Goal: Information Seeking & Learning: Find specific fact

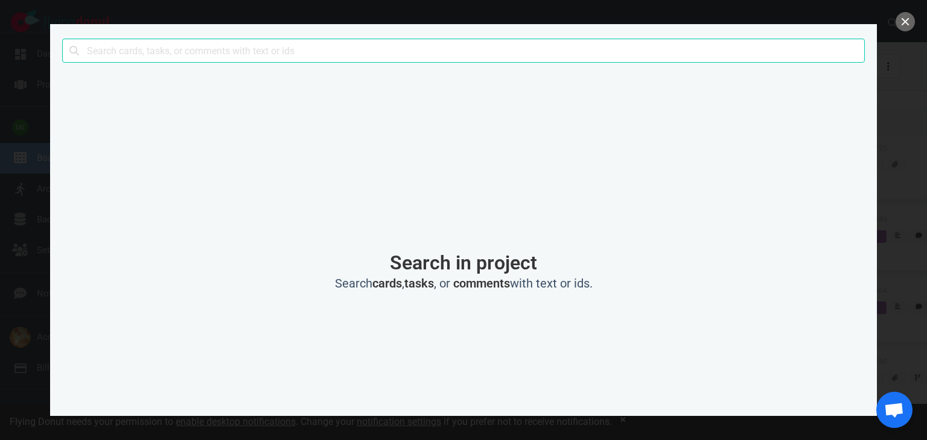
click at [296, 58] on input "text" at bounding box center [463, 51] width 803 height 24
click button "Search" at bounding box center [0, 0] width 0 height 0
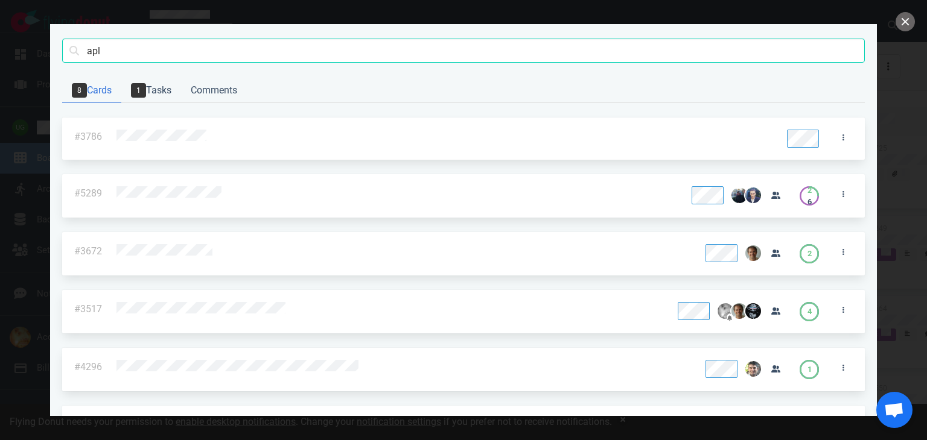
click at [296, 58] on input "apl" at bounding box center [463, 51] width 803 height 24
type input "integration"
click button "Search" at bounding box center [0, 0] width 0 height 0
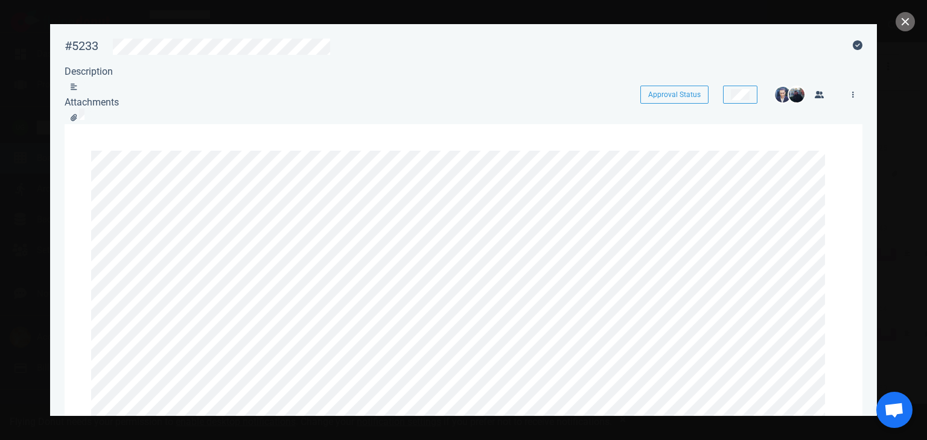
scroll to position [94, 0]
click at [910, 24] on button "close" at bounding box center [904, 21] width 19 height 19
click at [903, 24] on button "close" at bounding box center [904, 21] width 19 height 19
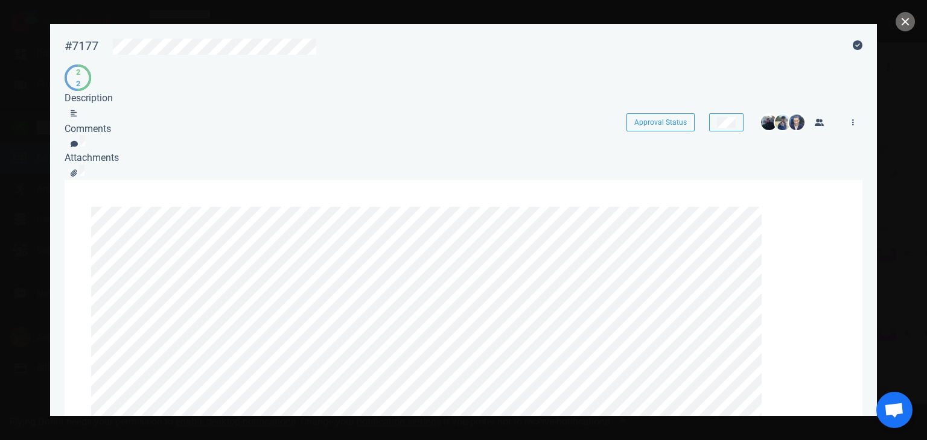
scroll to position [262, 0]
click at [898, 19] on button "close" at bounding box center [904, 21] width 19 height 19
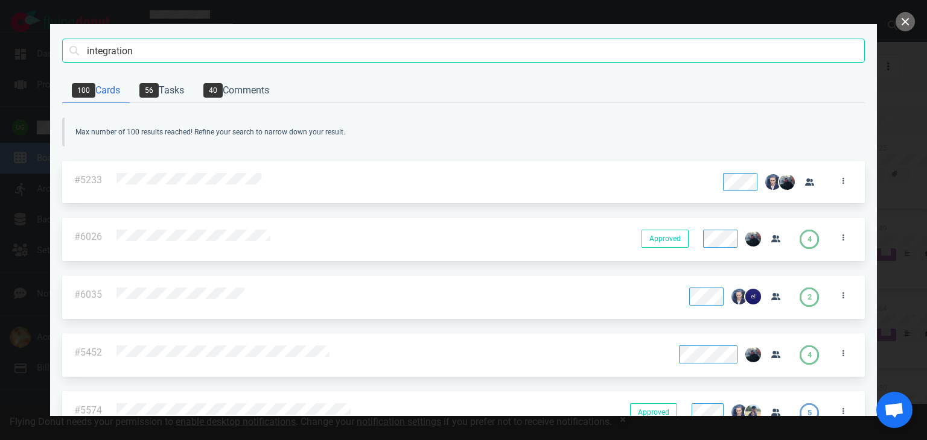
scroll to position [821, 0]
